Goal: Task Accomplishment & Management: Complete application form

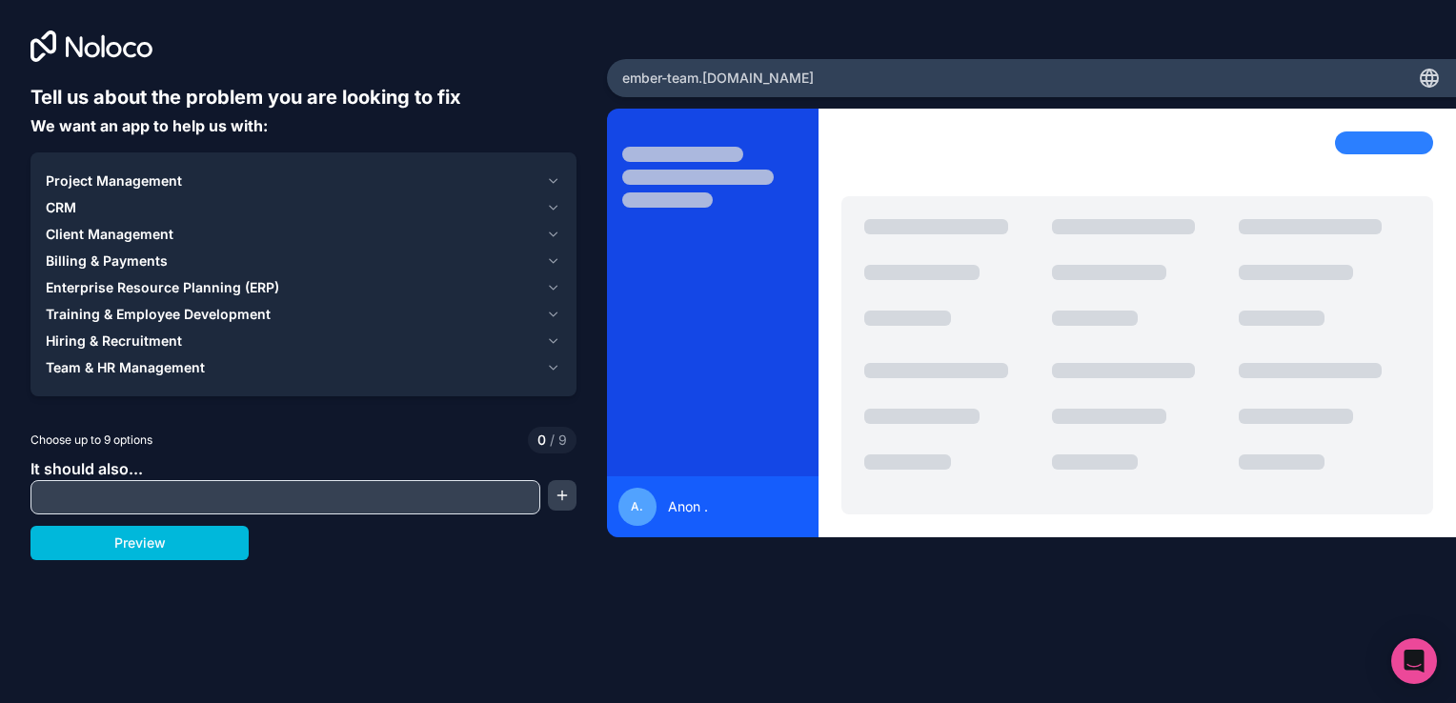
click at [140, 219] on button "CRM" at bounding box center [303, 207] width 515 height 27
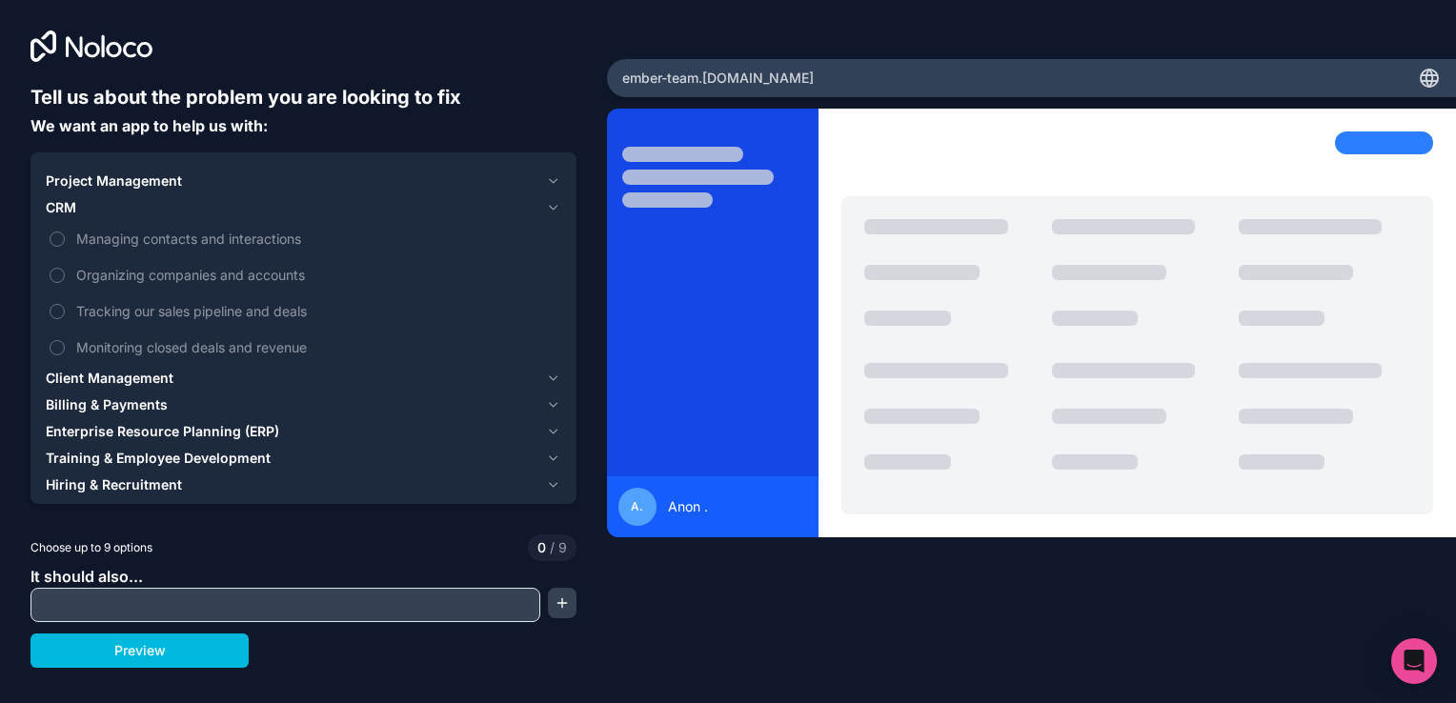
click at [157, 410] on span "Billing & Payments" at bounding box center [107, 404] width 122 height 19
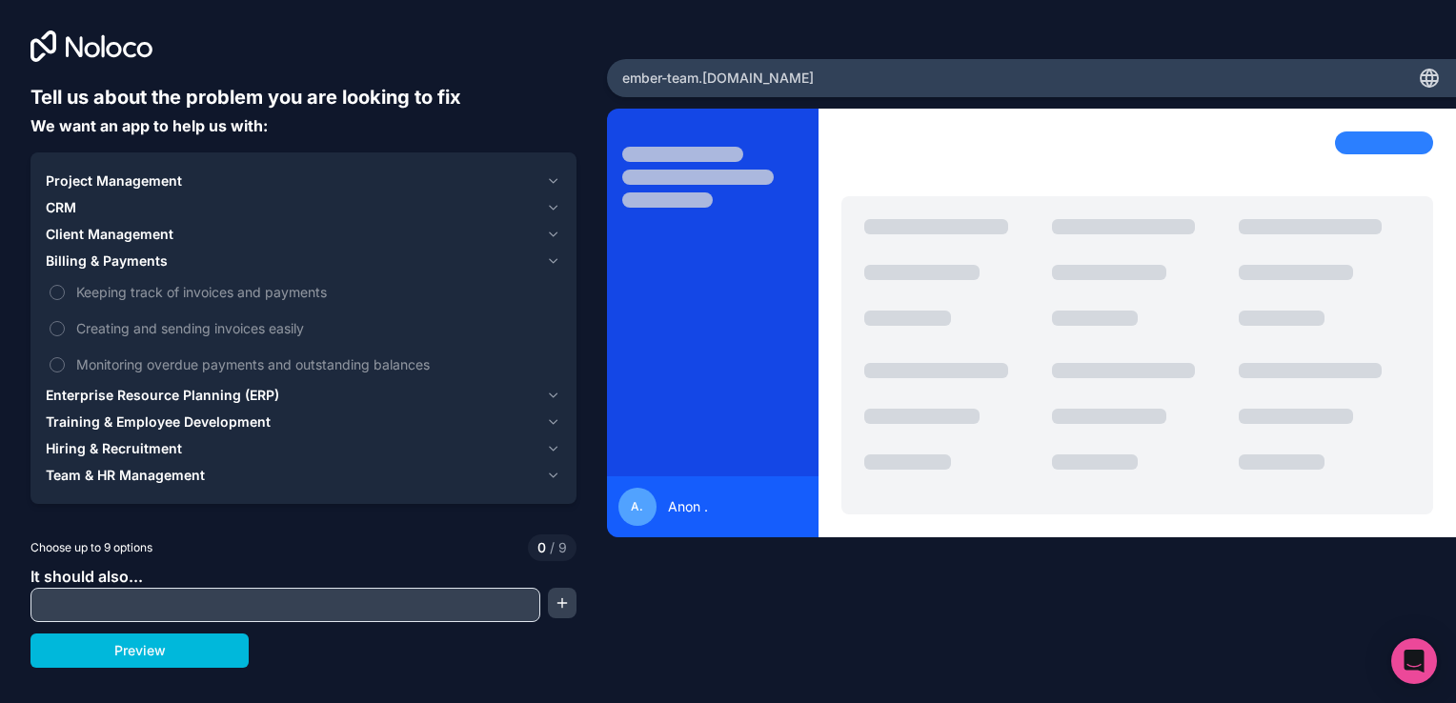
click at [110, 301] on span "Keeping track of invoices and payments" at bounding box center [316, 292] width 481 height 20
click at [65, 300] on button "Keeping track of invoices and payments" at bounding box center [57, 292] width 15 height 15
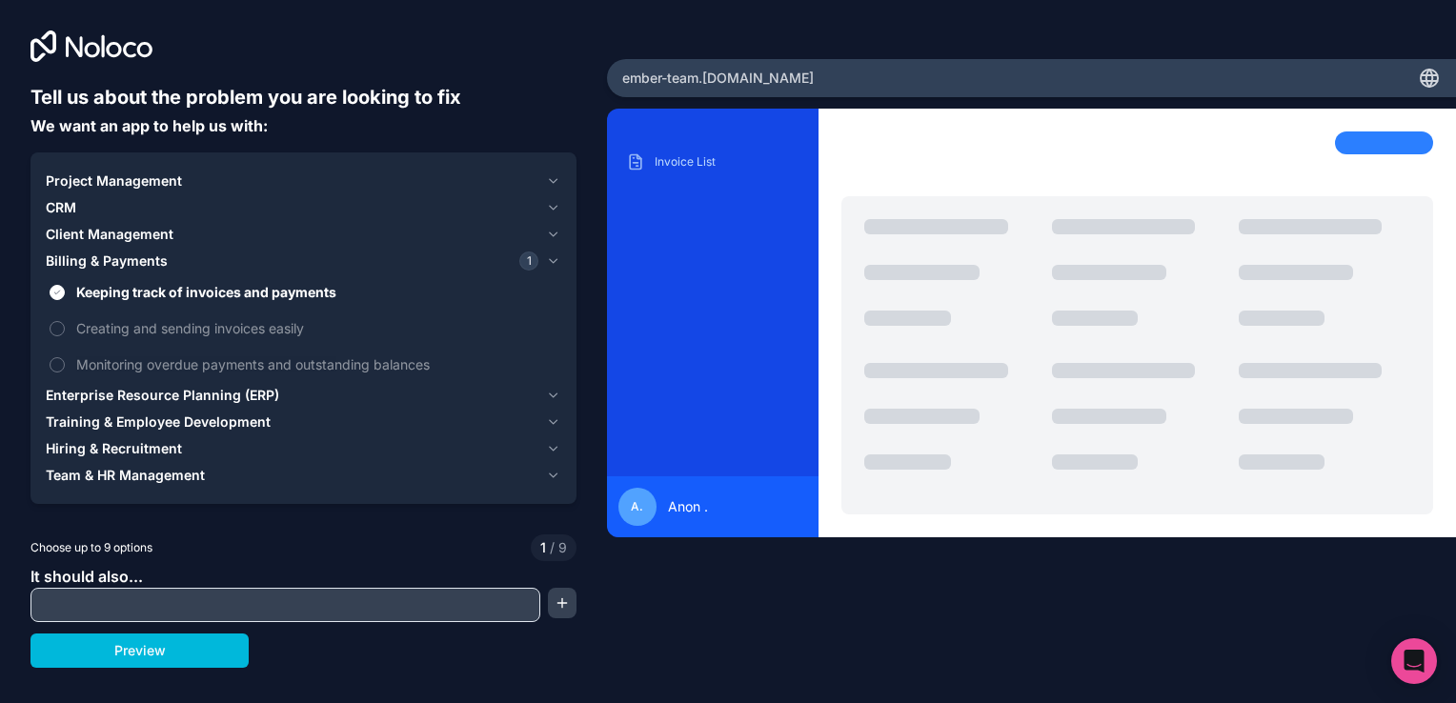
click at [92, 329] on span "Creating and sending invoices easily" at bounding box center [316, 328] width 481 height 20
click at [65, 329] on button "Creating and sending invoices easily" at bounding box center [57, 328] width 15 height 15
click at [89, 351] on label "Monitoring overdue payments and outstanding balances" at bounding box center [303, 364] width 515 height 35
click at [65, 357] on button "Monitoring overdue payments and outstanding balances" at bounding box center [57, 364] width 15 height 15
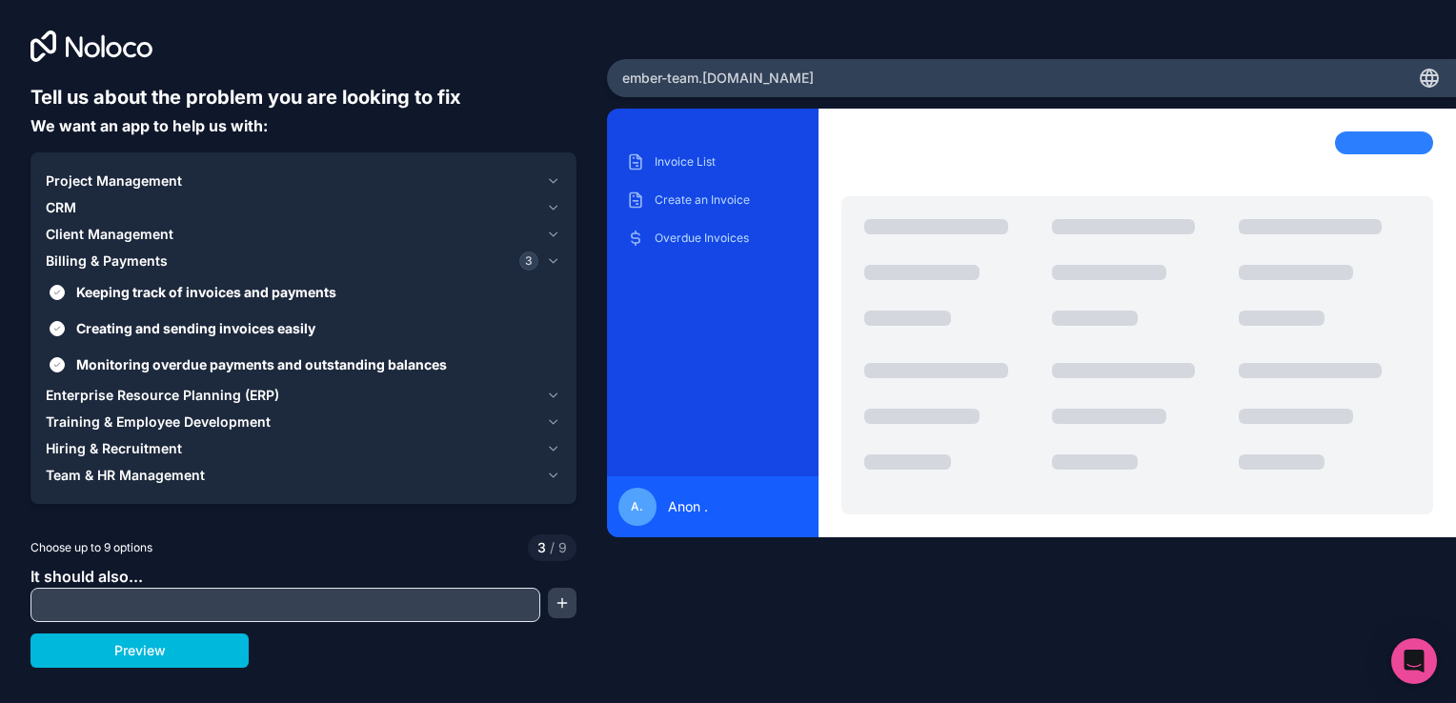
click at [168, 389] on span "Enterprise Resource Planning (ERP)" at bounding box center [162, 395] width 233 height 19
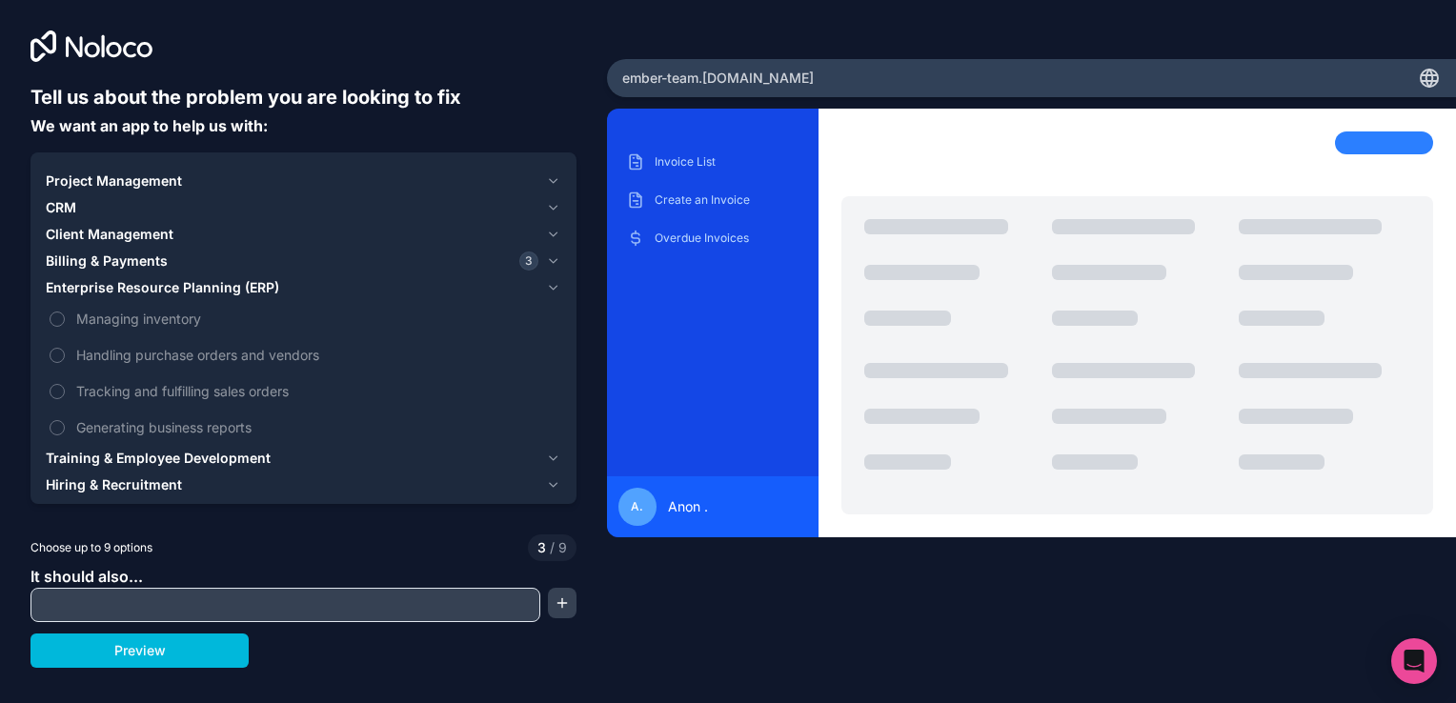
click at [186, 459] on span "Training & Employee Development" at bounding box center [158, 458] width 225 height 19
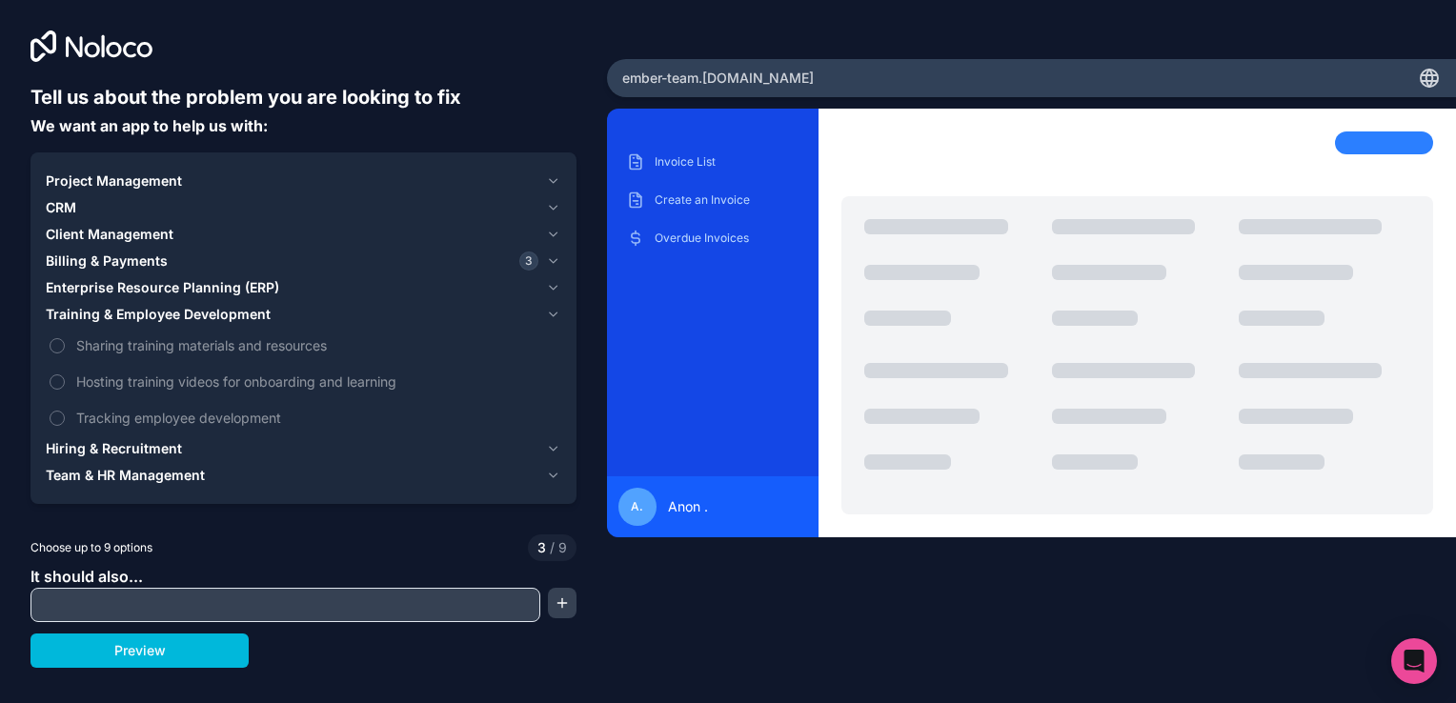
click at [216, 615] on input "text" at bounding box center [285, 605] width 500 height 27
click at [559, 593] on button "button" at bounding box center [562, 603] width 29 height 30
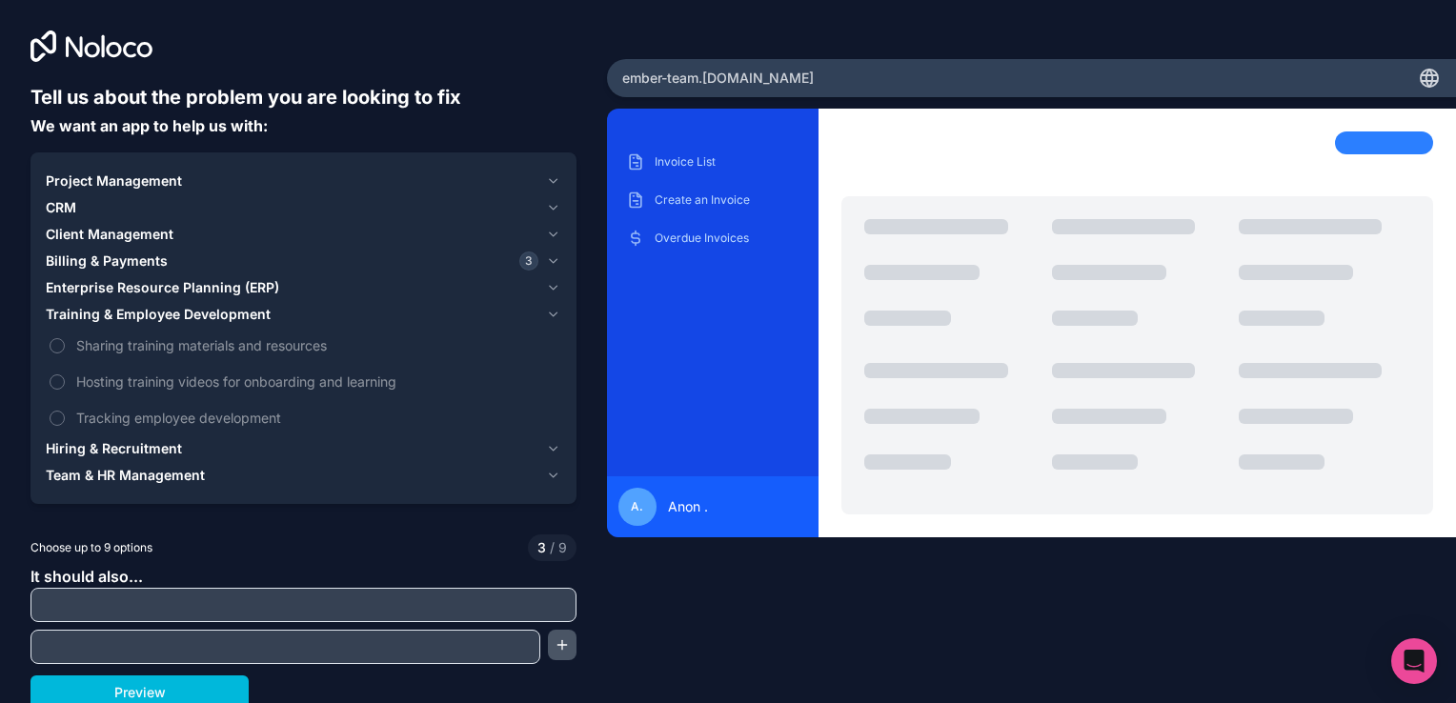
click at [552, 647] on button "button" at bounding box center [562, 645] width 29 height 30
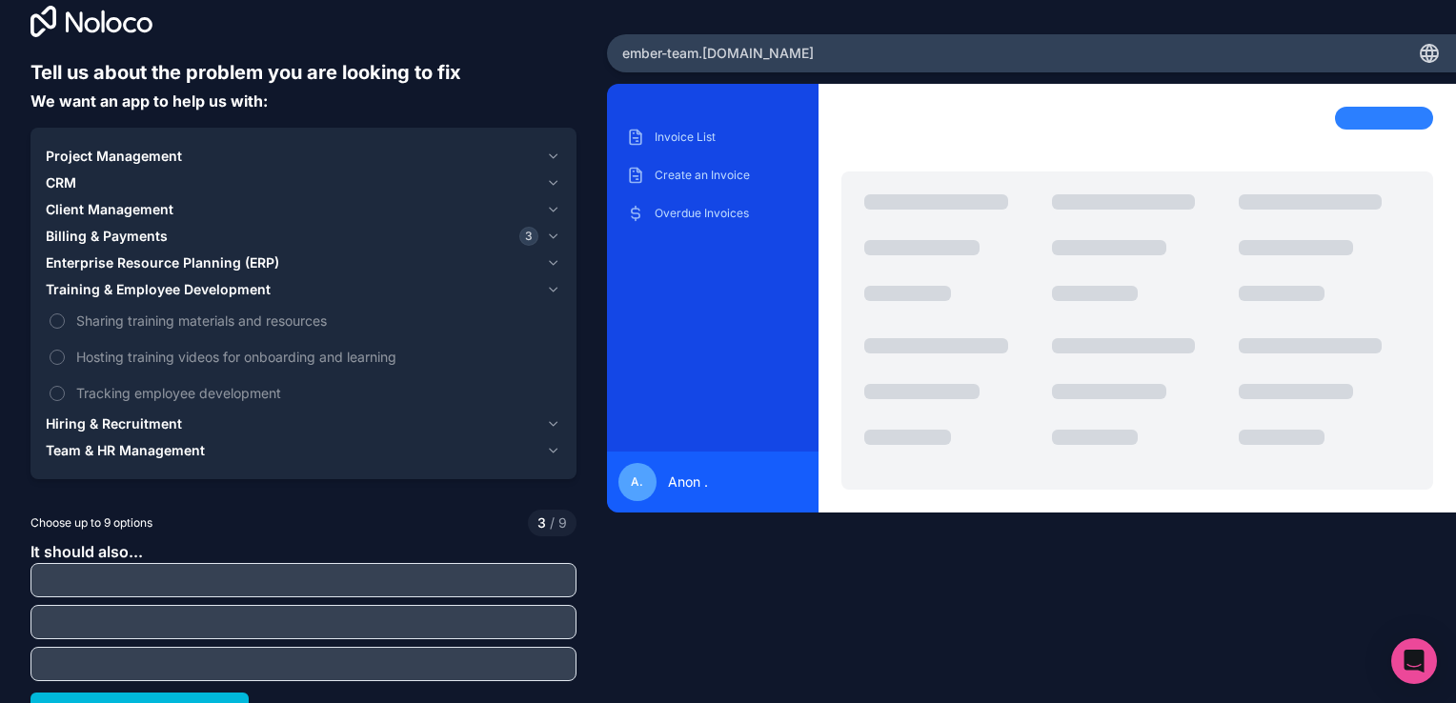
scroll to position [48, 0]
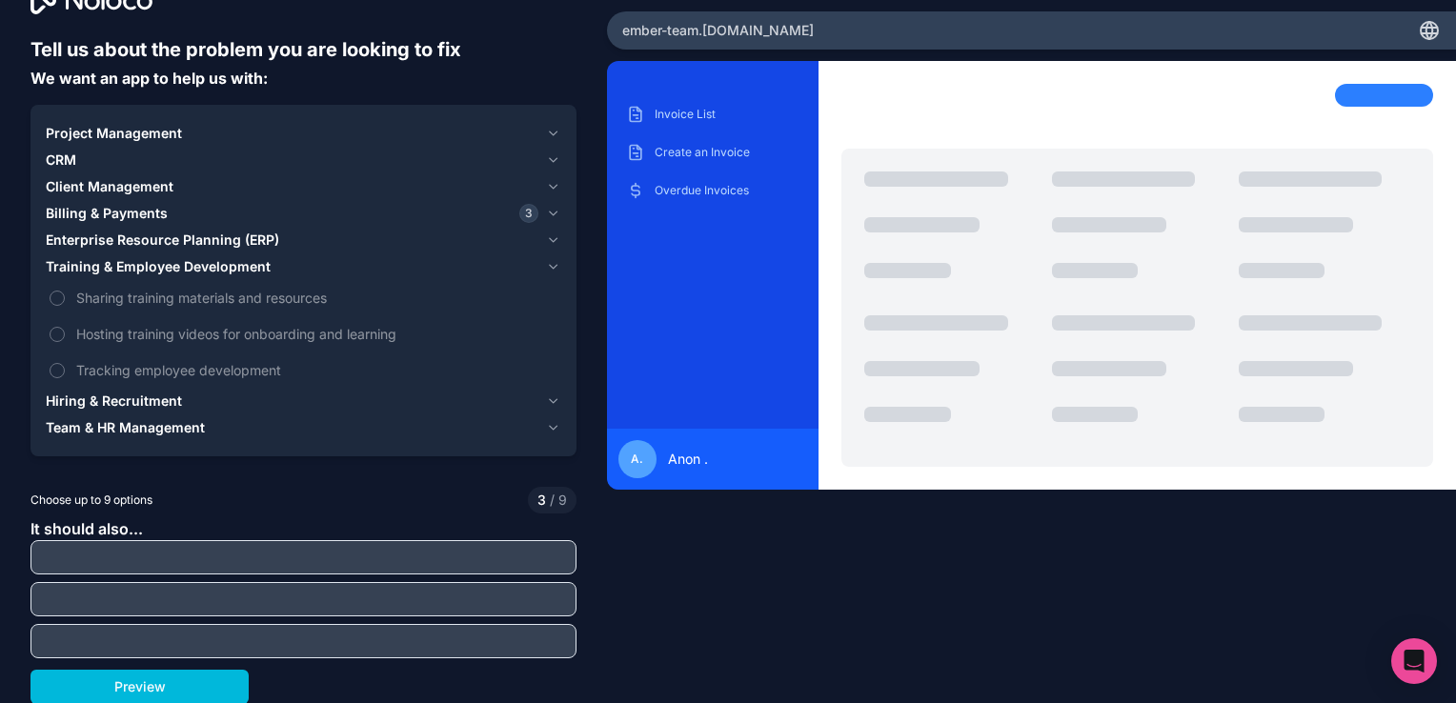
click at [488, 554] on input "text" at bounding box center [303, 557] width 536 height 27
click at [486, 570] on input "text" at bounding box center [303, 557] width 536 height 27
click at [239, 173] on button "Client Management" at bounding box center [303, 186] width 515 height 27
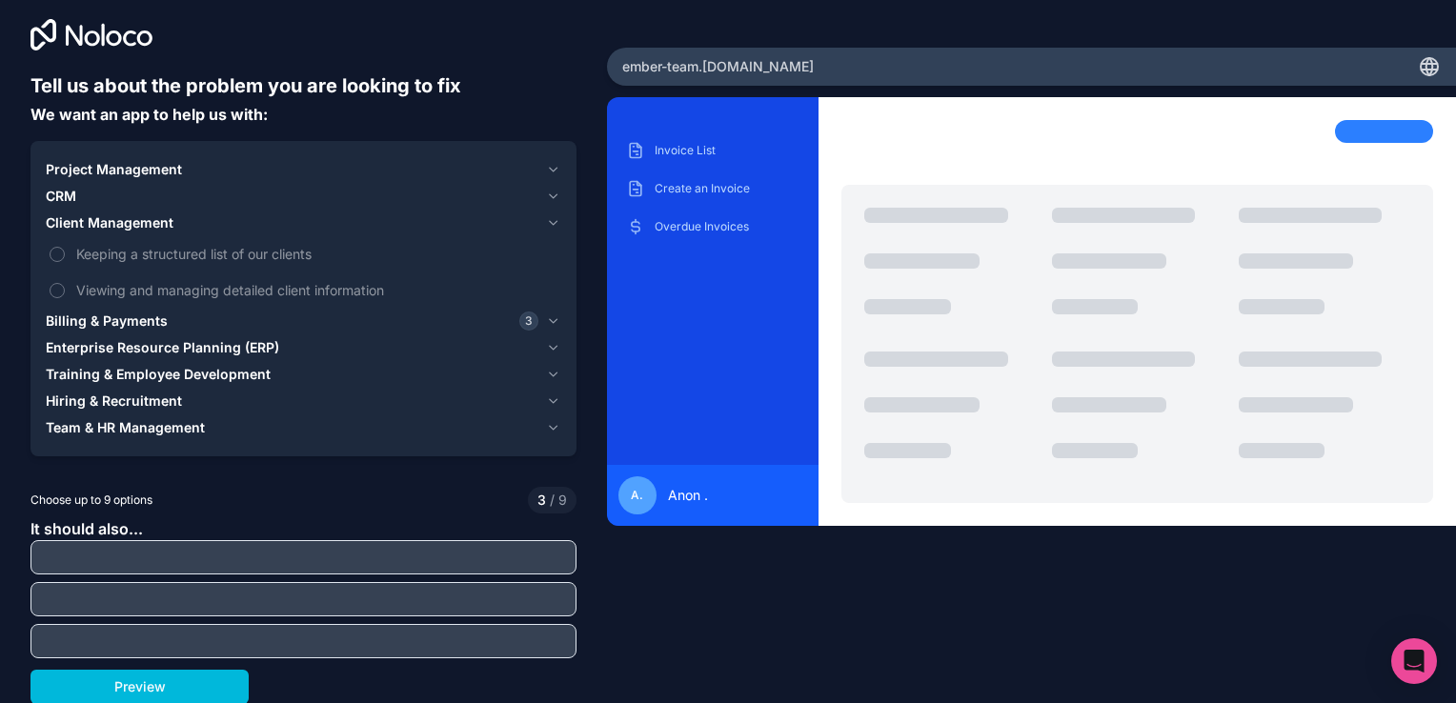
click at [103, 562] on input "text" at bounding box center [303, 557] width 536 height 27
click at [175, 683] on button "Preview" at bounding box center [139, 687] width 218 height 34
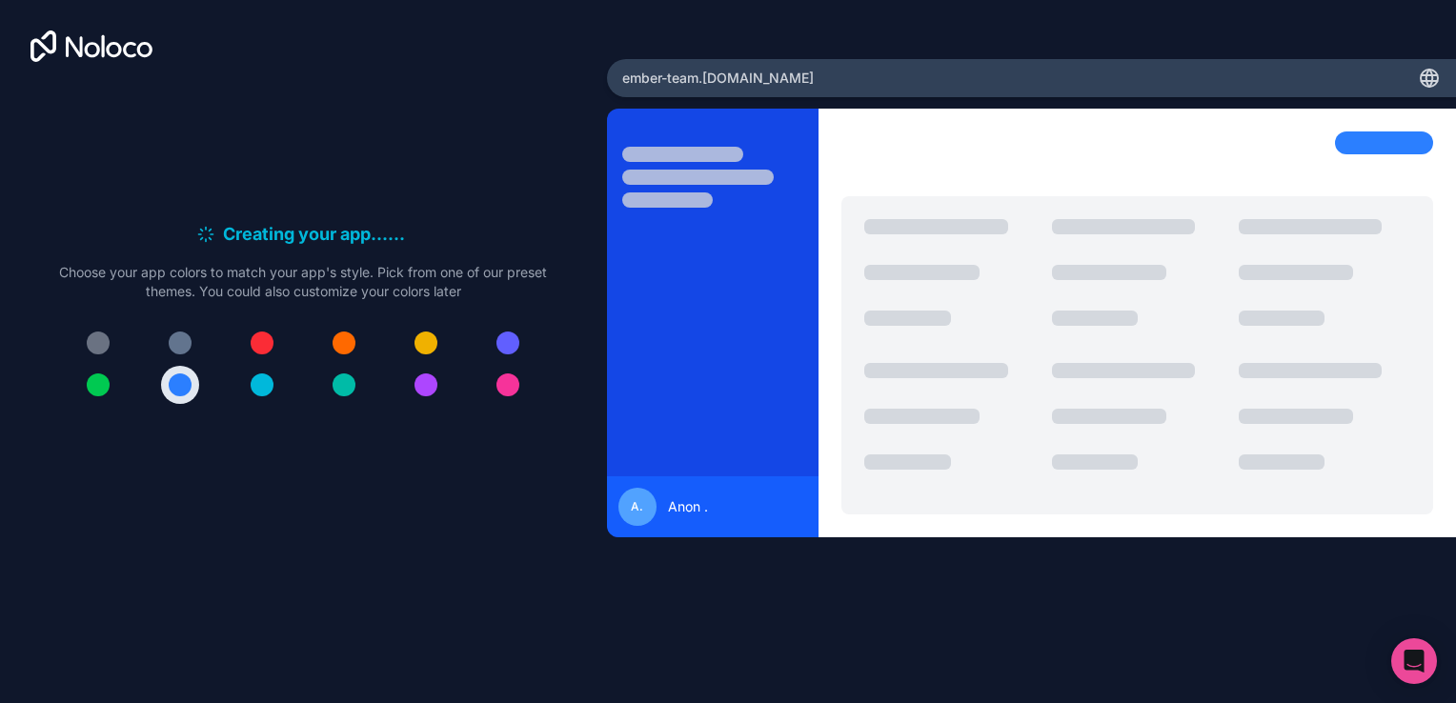
drag, startPoint x: 386, startPoint y: 215, endPoint x: 291, endPoint y: 202, distance: 96.2
click at [386, 212] on div "Creating your app... . . . Meanwhile, let's personalize it! Choose your app col…" at bounding box center [303, 320] width 546 height 472
click at [274, 226] on div "Creating your app... . . . Meanwhile, let's personalize it! Choose your app col…" at bounding box center [303, 320] width 546 height 472
drag, startPoint x: 274, startPoint y: 226, endPoint x: 325, endPoint y: 234, distance: 51.2
click at [325, 234] on h6 "Creating your app... . . ." at bounding box center [317, 234] width 188 height 27
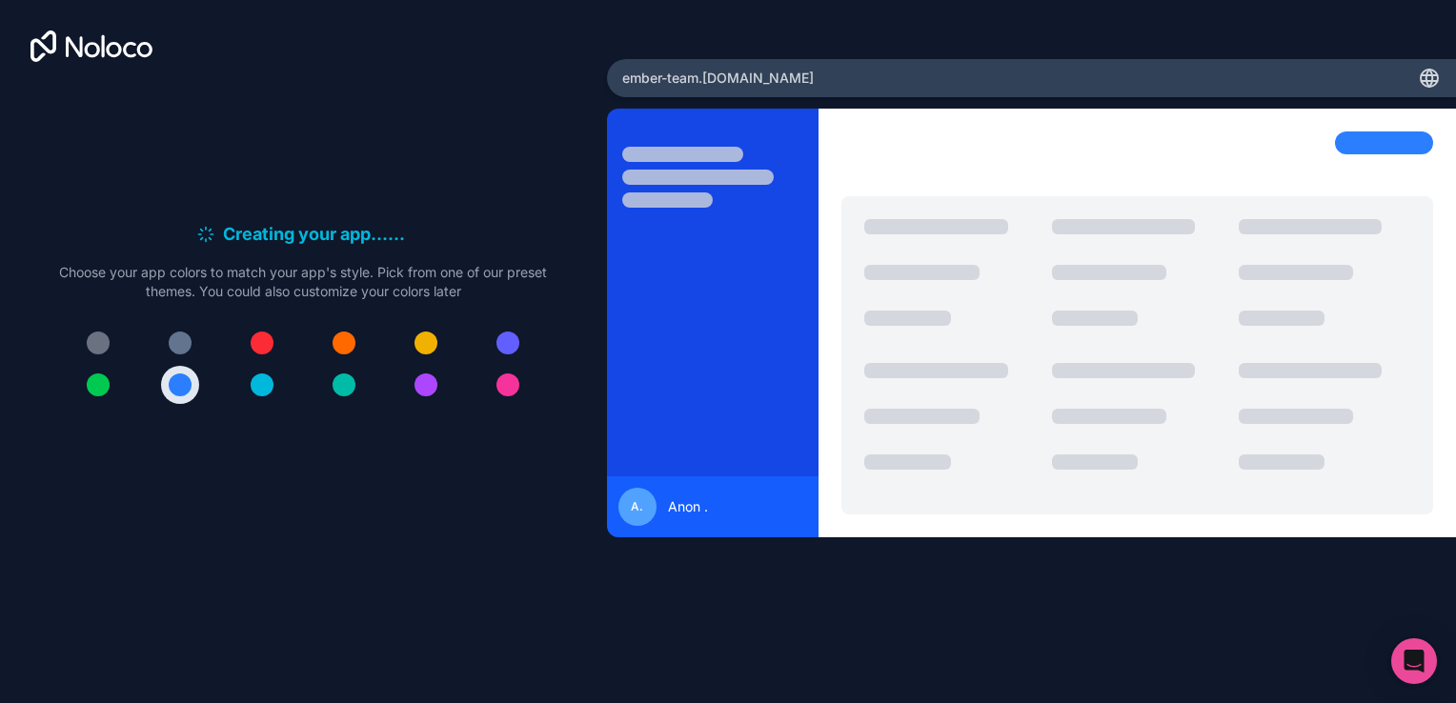
click at [446, 184] on div "Creating your app... . . . Meanwhile, let's personalize it! Choose your app col…" at bounding box center [303, 320] width 546 height 472
drag, startPoint x: 286, startPoint y: 239, endPoint x: 315, endPoint y: 214, distance: 38.5
click at [298, 225] on h6 "Creating your app... . . ." at bounding box center [317, 234] width 188 height 27
drag, startPoint x: 315, startPoint y: 214, endPoint x: 251, endPoint y: 175, distance: 74.8
click at [251, 175] on div "Creating your app... . . . Meanwhile, let's personalize it! Choose your app col…" at bounding box center [303, 320] width 546 height 472
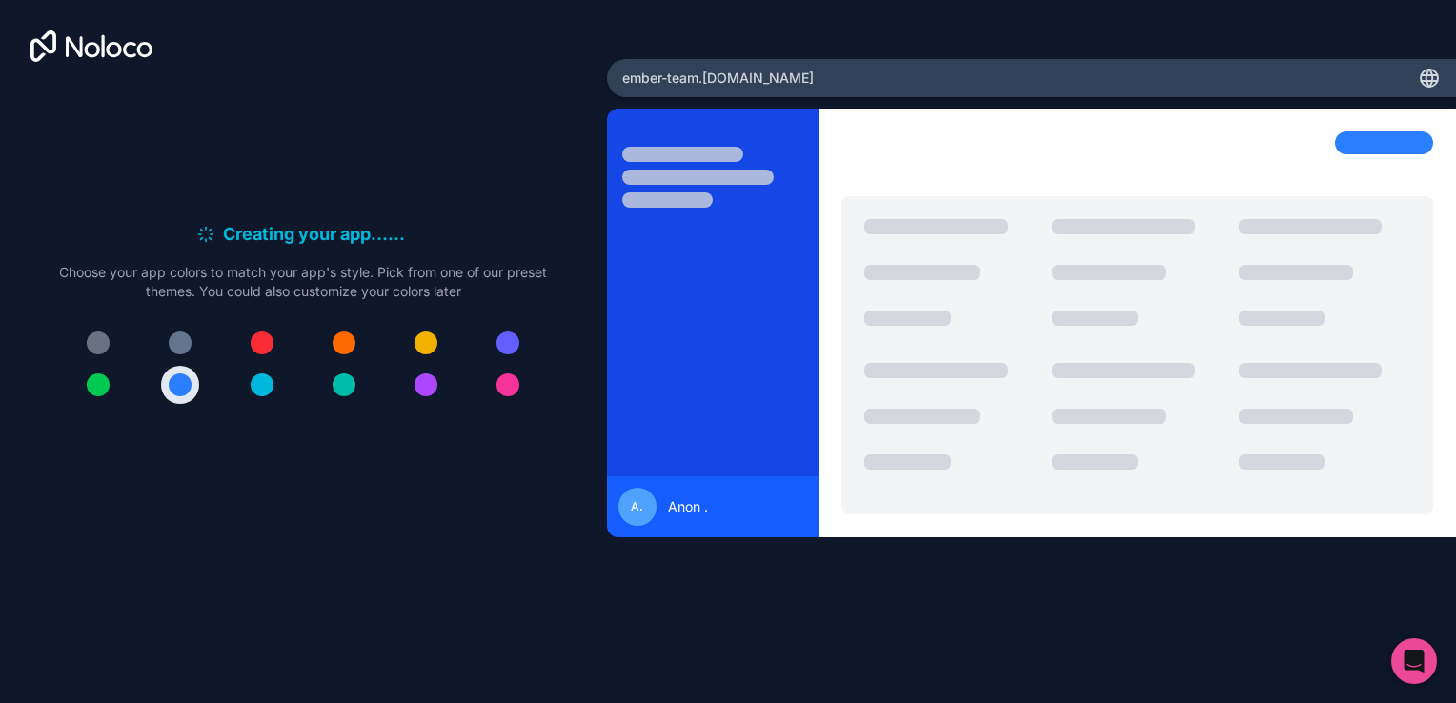
click at [58, 191] on div "Creating your app... . . . Meanwhile, let's personalize it! Choose your app col…" at bounding box center [303, 320] width 546 height 472
click at [198, 330] on div at bounding box center [303, 364] width 488 height 80
click at [191, 355] on button at bounding box center [180, 343] width 38 height 38
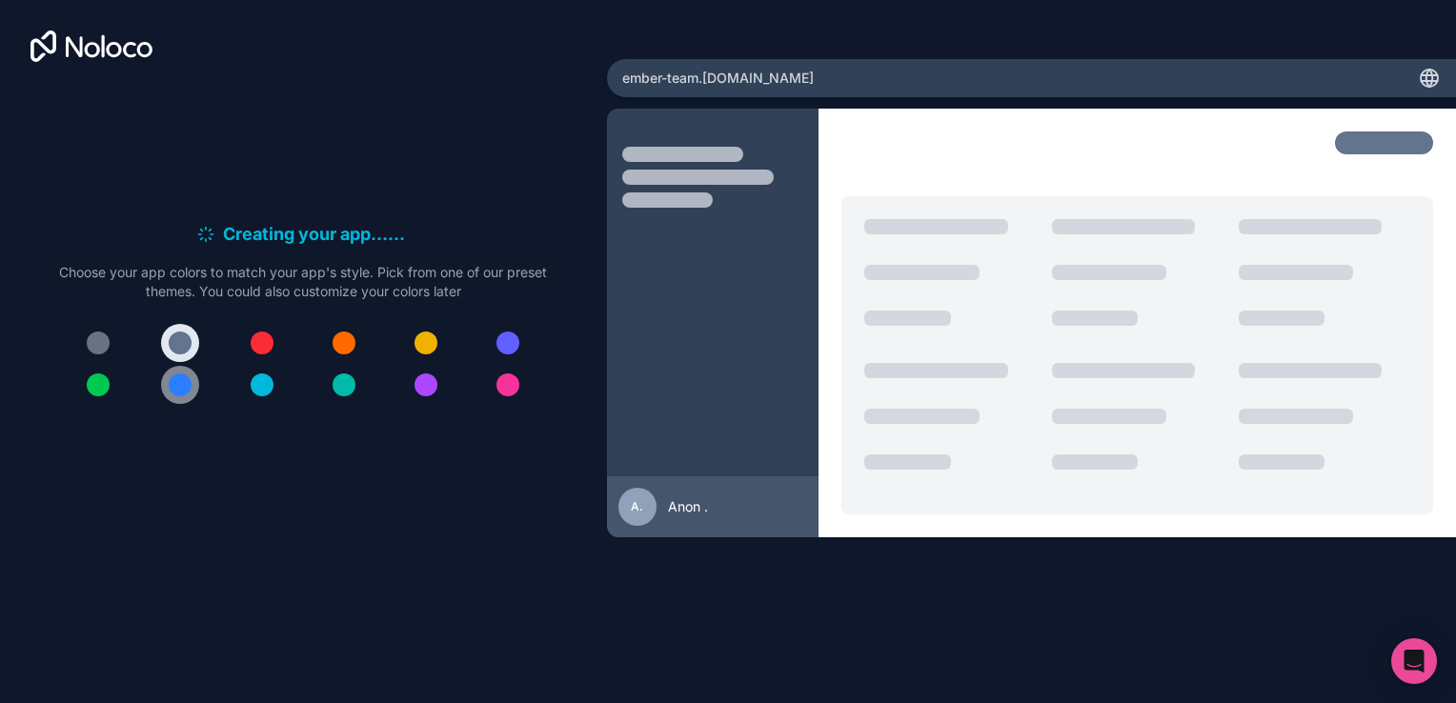
click at [190, 383] on div at bounding box center [180, 384] width 23 height 23
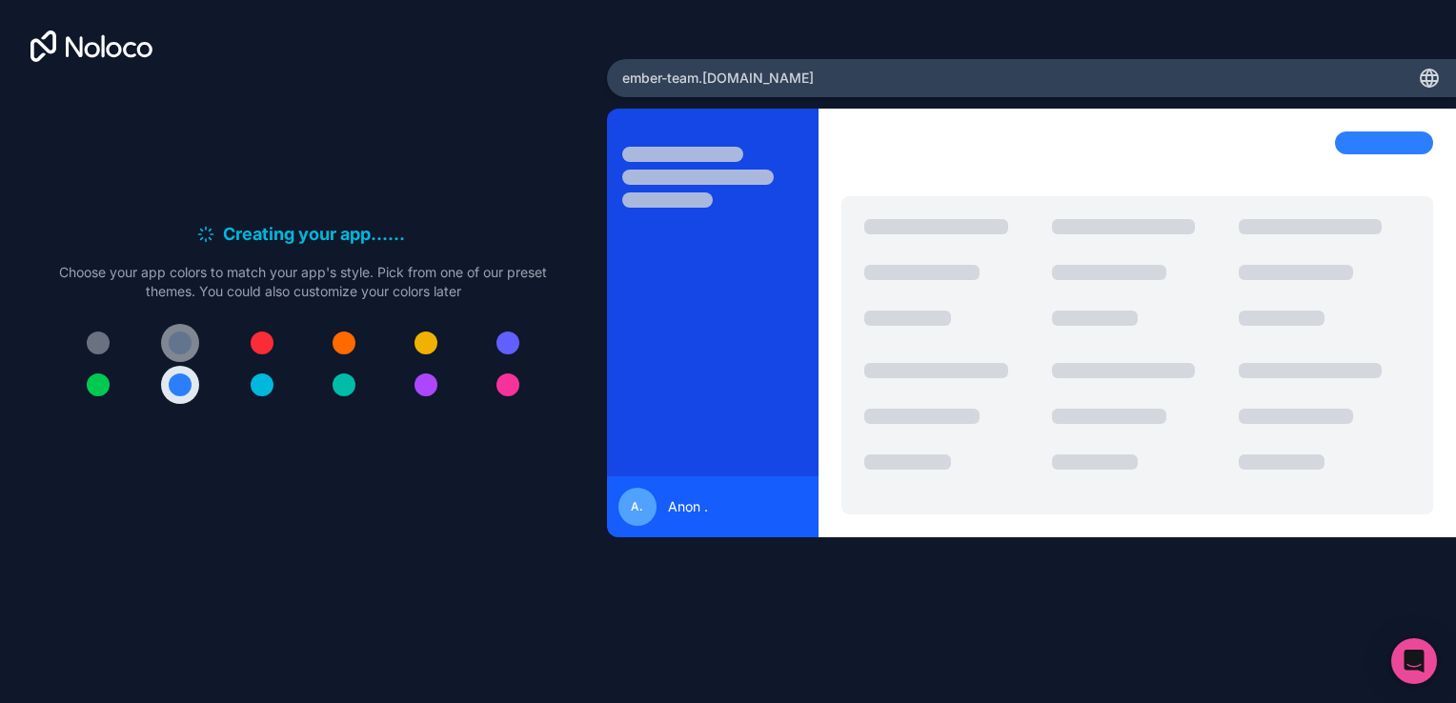
click at [188, 344] on div at bounding box center [180, 342] width 23 height 23
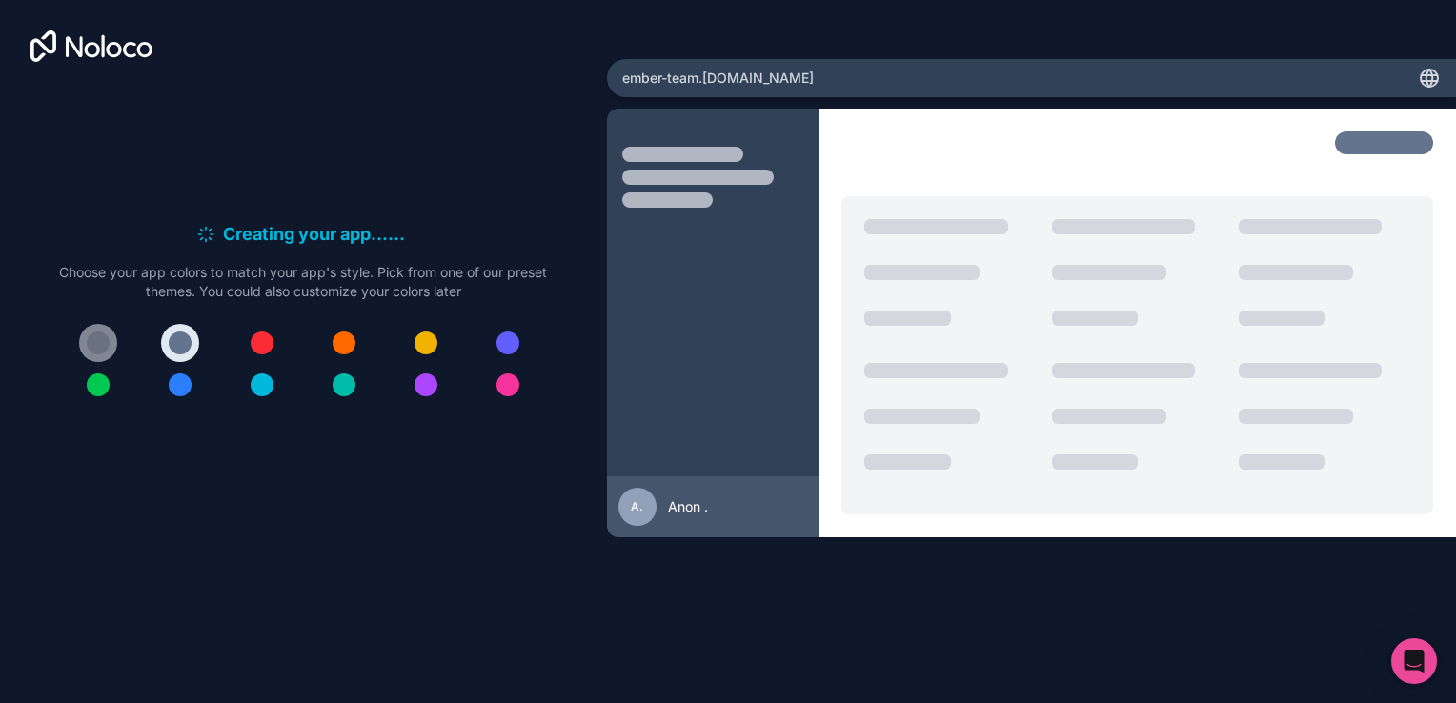
click at [99, 334] on div at bounding box center [98, 342] width 23 height 23
click at [1416, 653] on icon "Open Intercom Messenger" at bounding box center [1413, 661] width 22 height 25
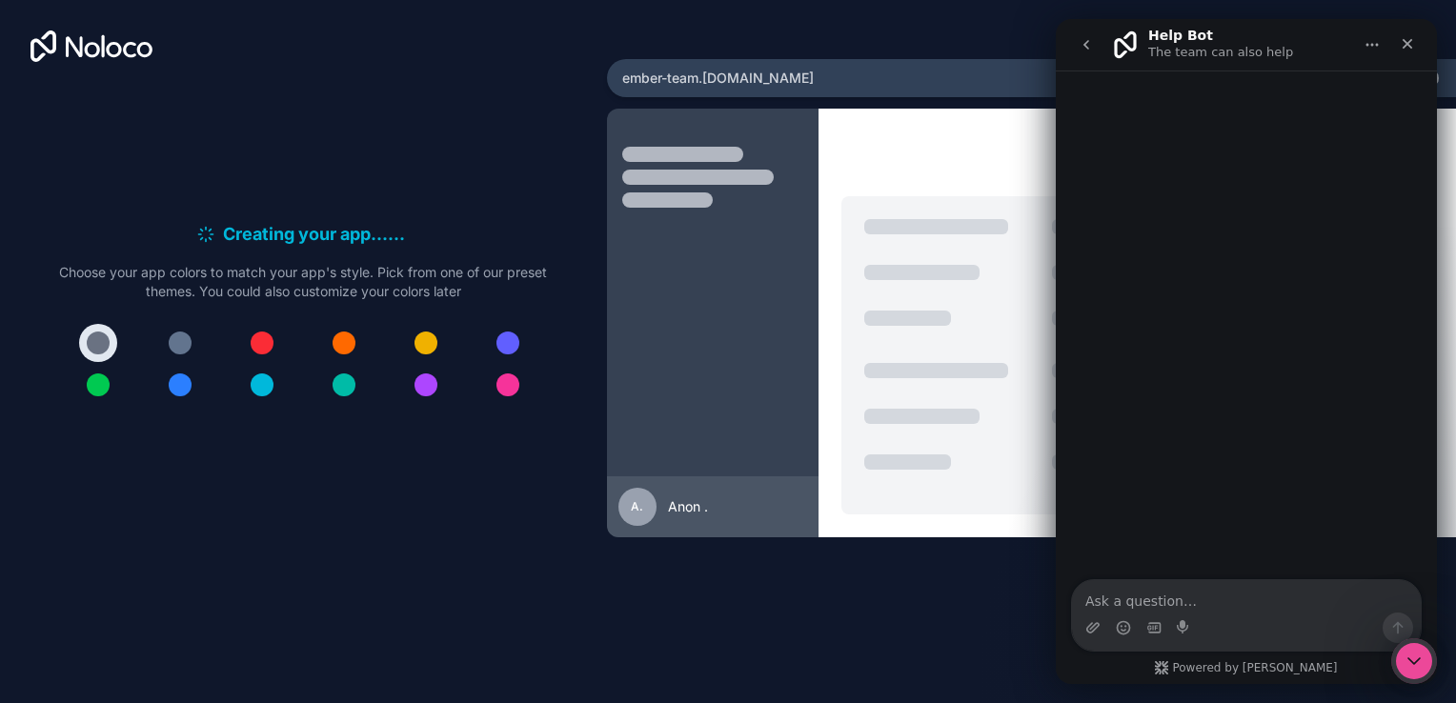
click at [1416, 652] on icon "Close Intercom Messenger" at bounding box center [1413, 661] width 23 height 23
